Goal: Transaction & Acquisition: Book appointment/travel/reservation

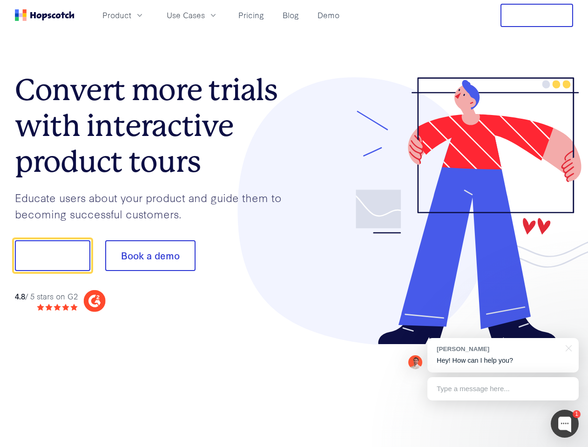
click at [294, 223] on div at bounding box center [433, 211] width 279 height 268
click at [131, 15] on span "Product" at bounding box center [116, 15] width 29 height 12
click at [205, 15] on span "Use Cases" at bounding box center [186, 15] width 38 height 12
click at [537, 15] on button "Free Trial" at bounding box center [536, 15] width 73 height 23
click at [52, 256] on button "Show me!" at bounding box center [52, 255] width 75 height 31
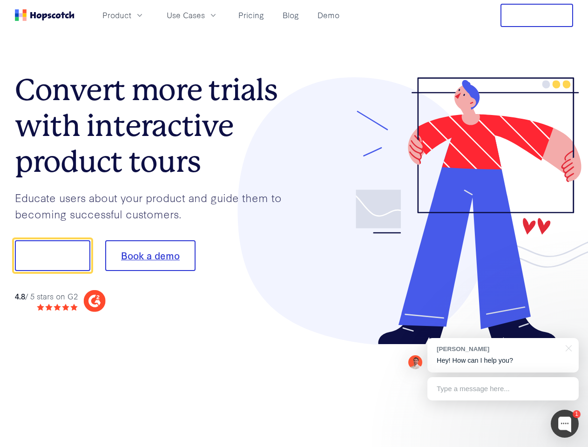
click at [150, 256] on button "Book a demo" at bounding box center [150, 255] width 90 height 31
click at [565, 424] on div at bounding box center [565, 424] width 28 height 28
click at [503, 355] on div "[PERSON_NAME] Hey! How can I help you?" at bounding box center [502, 355] width 151 height 34
click at [567, 347] on div at bounding box center [491, 254] width 175 height 311
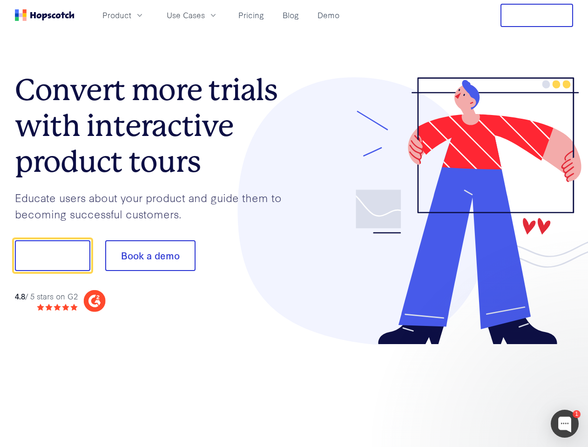
click at [503, 389] on div at bounding box center [491, 317] width 175 height 186
